Goal: Information Seeking & Learning: Learn about a topic

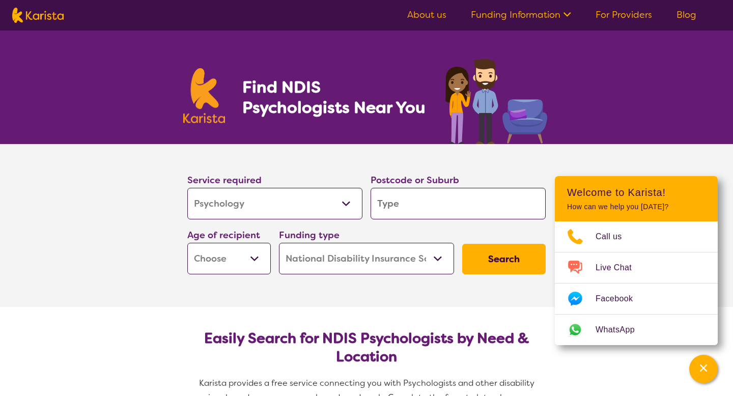
select select "Psychology"
select select "NDIS"
select select "Psychology"
select select "NDIS"
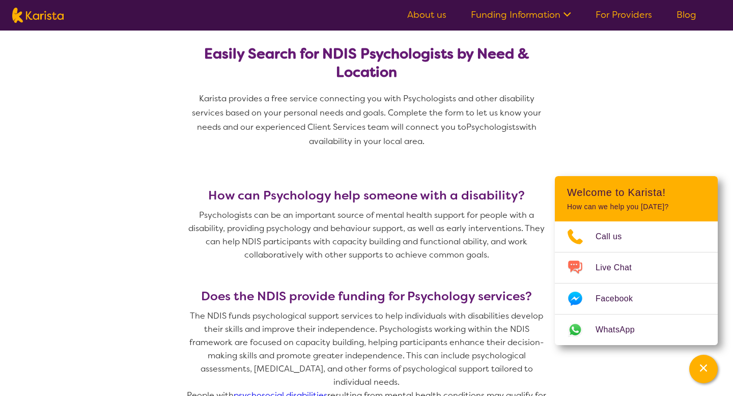
scroll to position [287, 0]
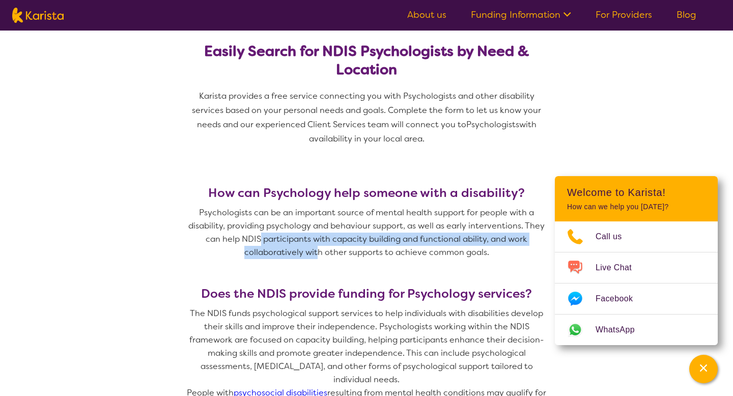
drag, startPoint x: 260, startPoint y: 240, endPoint x: 319, endPoint y: 249, distance: 59.7
click at [319, 249] on p "Psychologists can be an important source of mental health support for people wi…" at bounding box center [366, 232] width 367 height 53
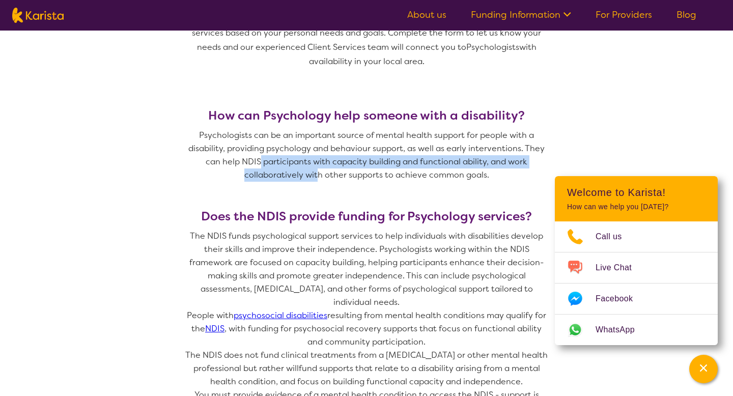
scroll to position [368, 0]
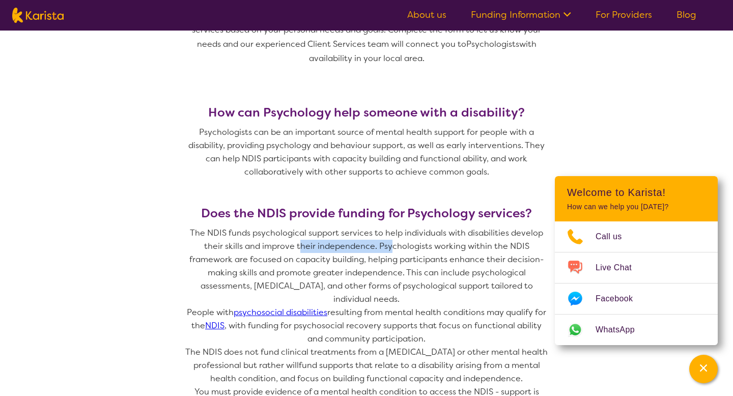
drag, startPoint x: 278, startPoint y: 246, endPoint x: 368, endPoint y: 251, distance: 90.3
click at [368, 251] on p "The NDIS funds psychological support services to help individuals with disabili…" at bounding box center [366, 266] width 367 height 79
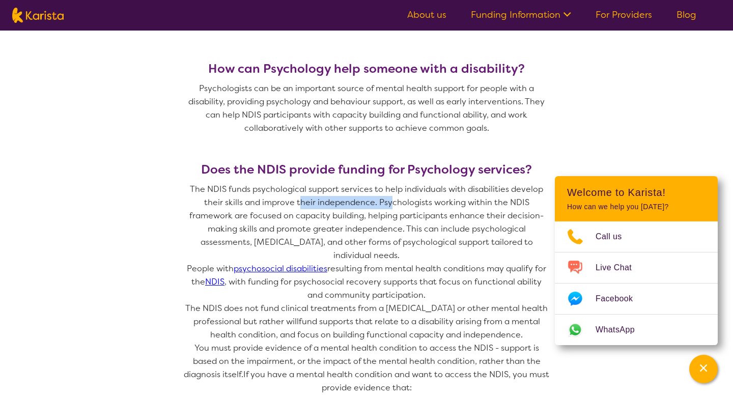
scroll to position [412, 0]
drag, startPoint x: 250, startPoint y: 217, endPoint x: 320, endPoint y: 219, distance: 69.8
click at [320, 219] on p "The NDIS funds psychological support services to help individuals with disabili…" at bounding box center [366, 221] width 367 height 79
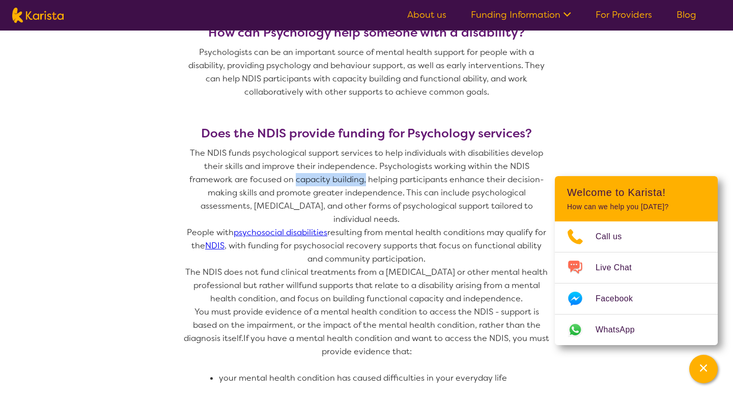
scroll to position [451, 0]
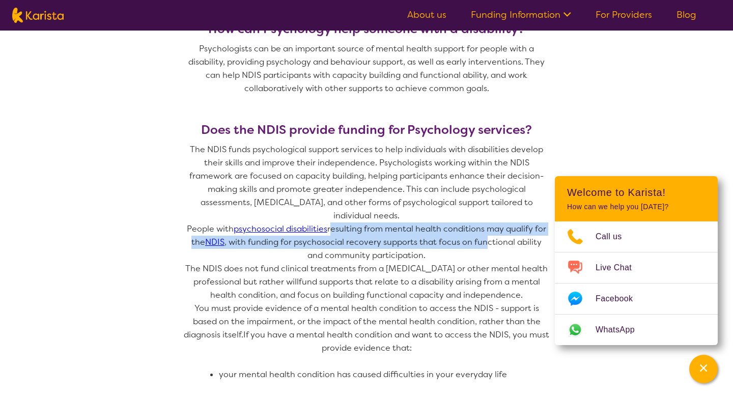
drag, startPoint x: 331, startPoint y: 216, endPoint x: 477, endPoint y: 225, distance: 146.4
click at [477, 225] on p "People with psychosocial disabilities resulting from mental health conditions m…" at bounding box center [366, 243] width 367 height 40
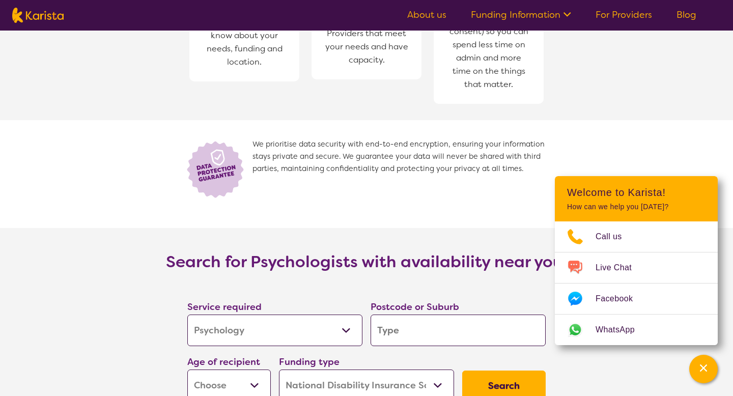
scroll to position [1337, 0]
